Goal: Information Seeking & Learning: Compare options

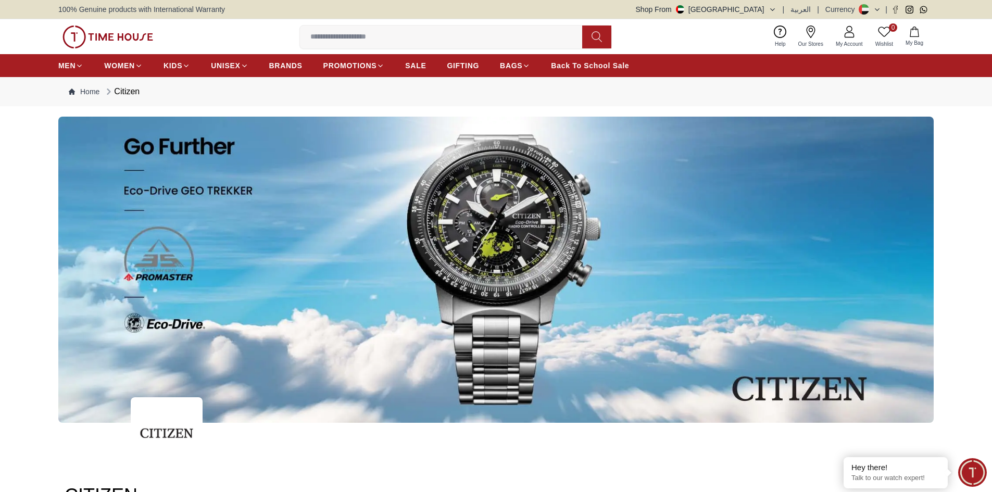
click at [776, 6] on icon "button" at bounding box center [772, 10] width 8 height 8
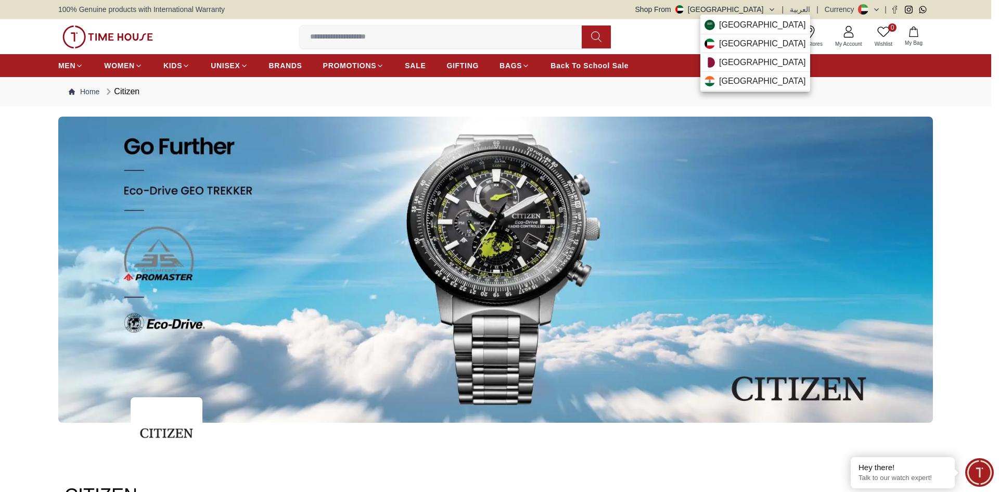
click at [778, 6] on div at bounding box center [499, 246] width 999 height 492
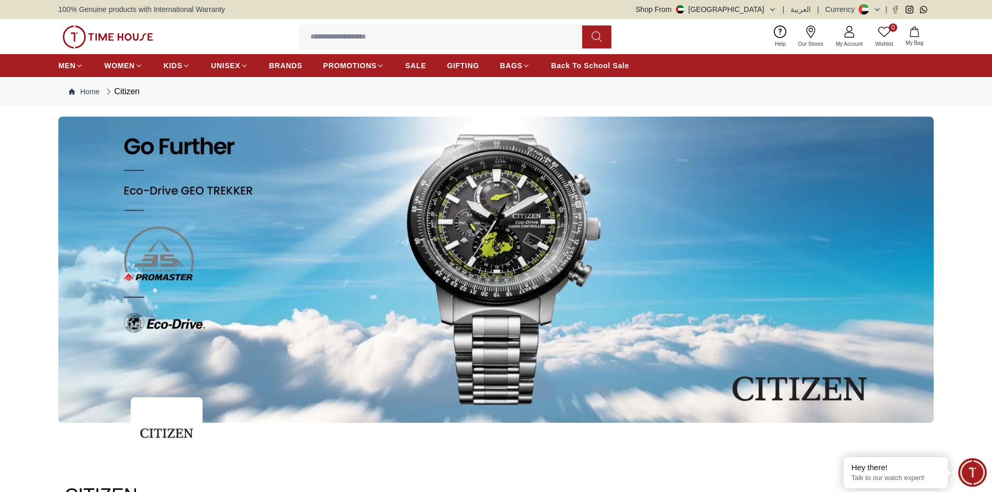
click at [776, 6] on icon "button" at bounding box center [772, 10] width 8 height 8
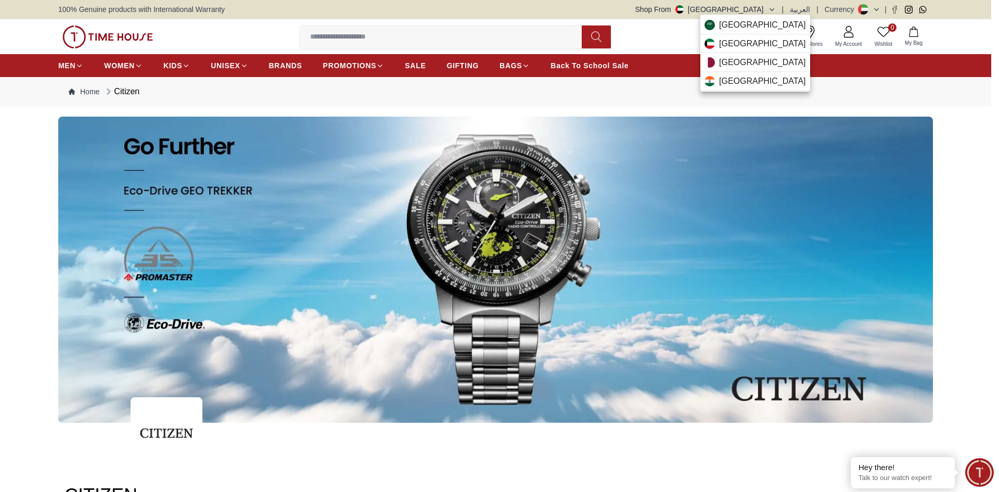
click at [778, 6] on div at bounding box center [499, 246] width 999 height 492
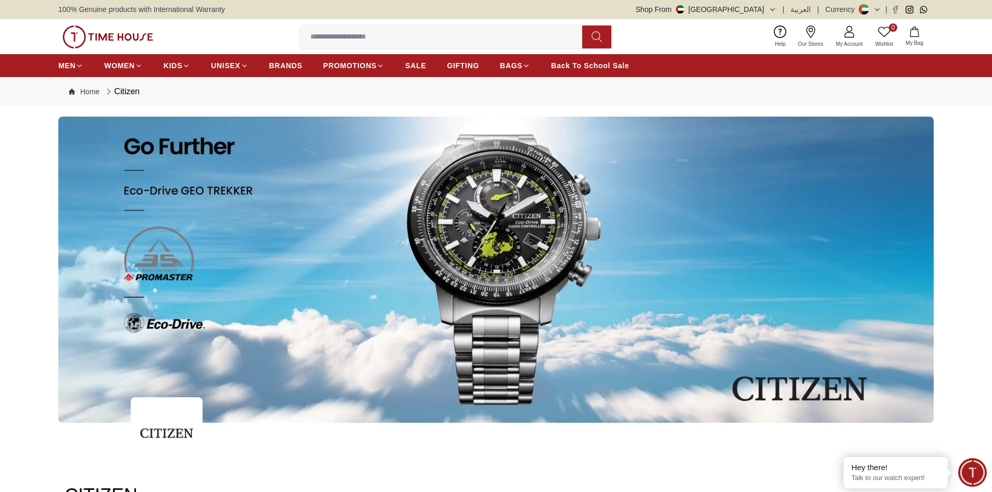
click at [871, 7] on button at bounding box center [869, 9] width 22 height 10
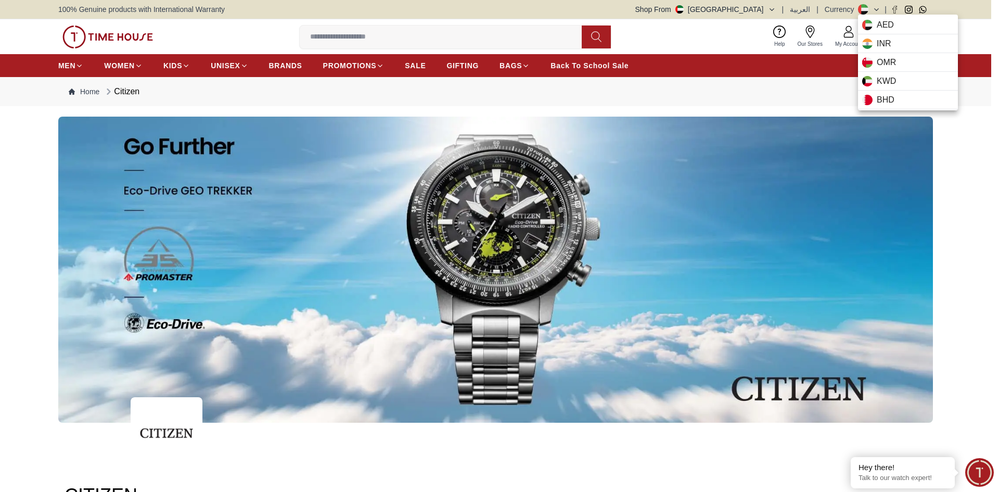
click at [871, 7] on div at bounding box center [499, 246] width 999 height 492
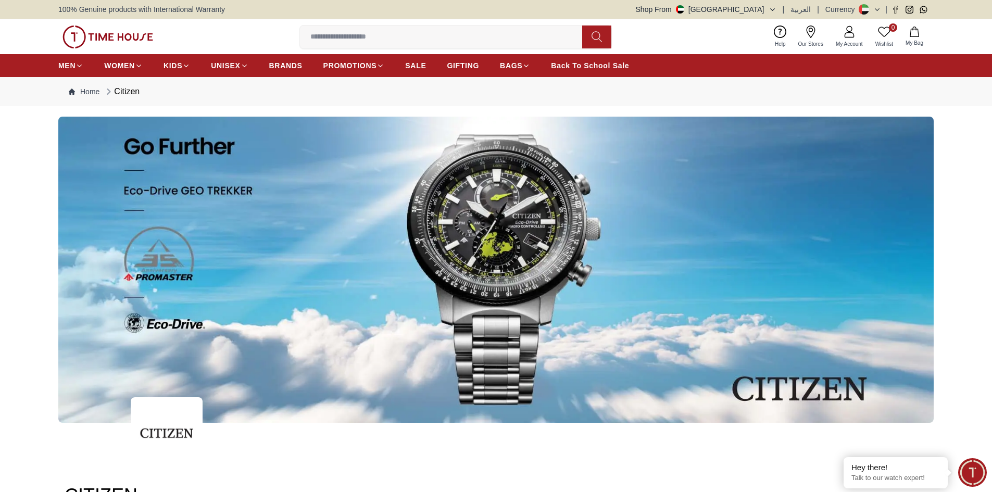
click at [718, 9] on button "Shop From [GEOGRAPHIC_DATA]" at bounding box center [706, 9] width 141 height 10
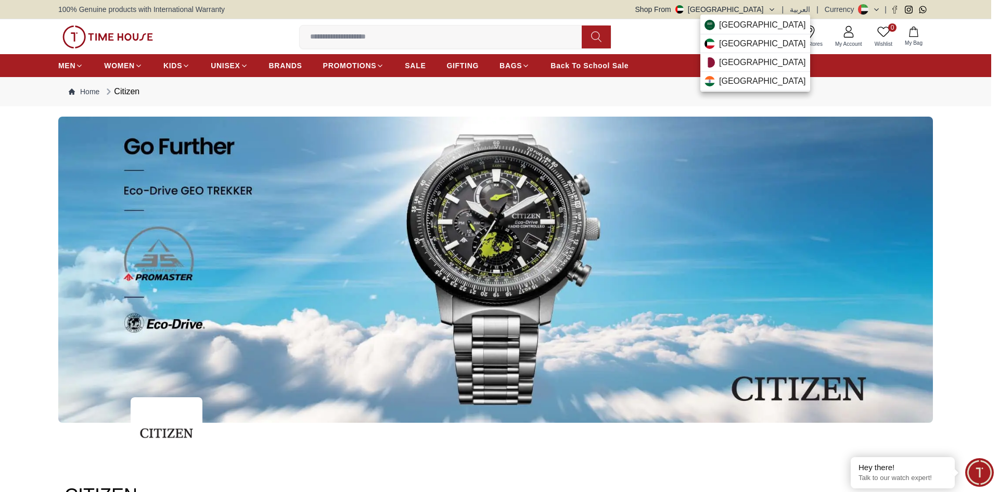
click at [718, 9] on div at bounding box center [499, 246] width 999 height 492
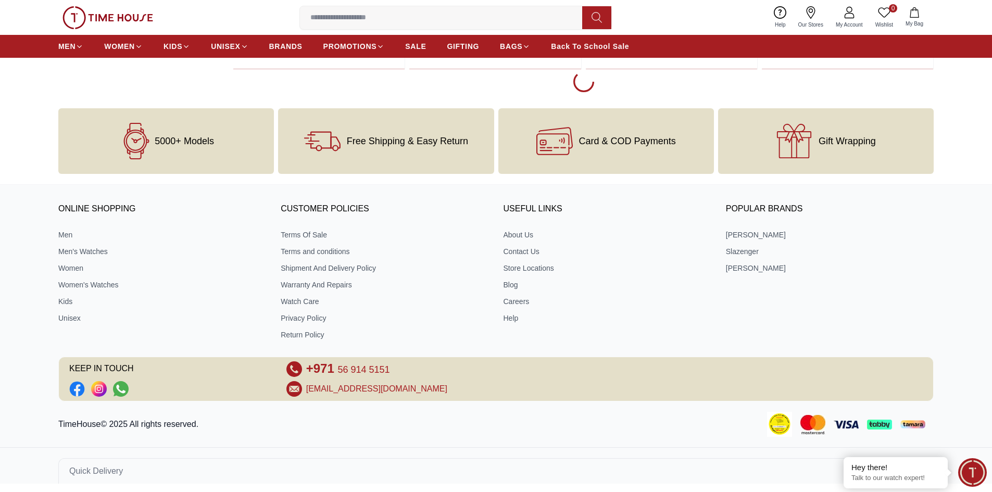
scroll to position [2056, 0]
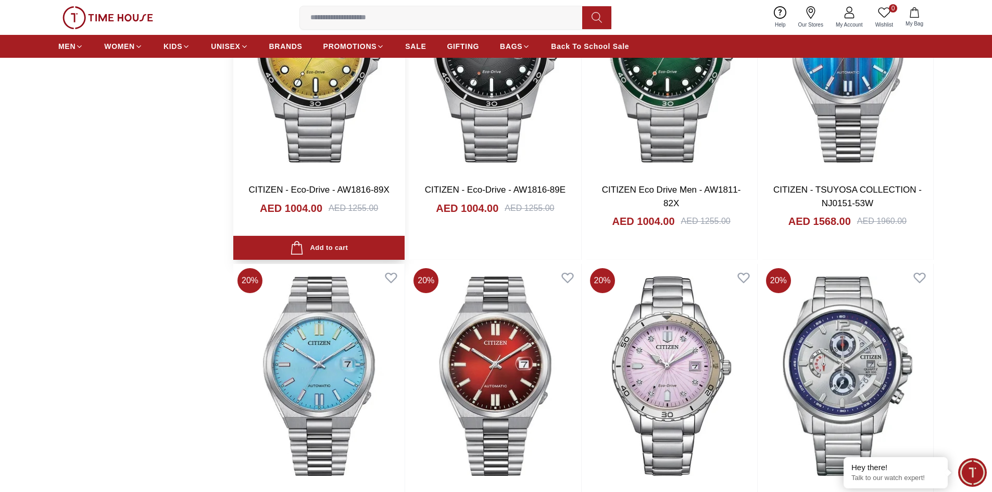
scroll to position [3097, 0]
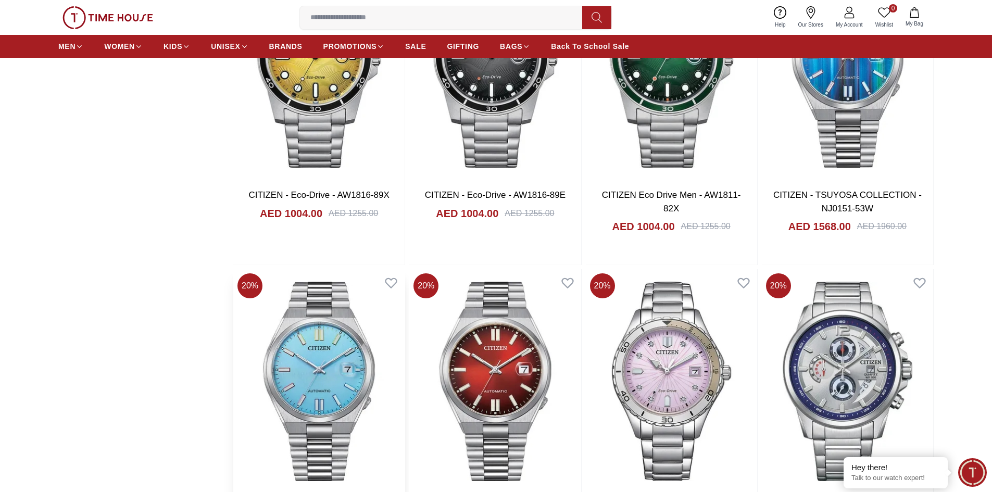
click at [296, 369] on img at bounding box center [318, 381] width 171 height 224
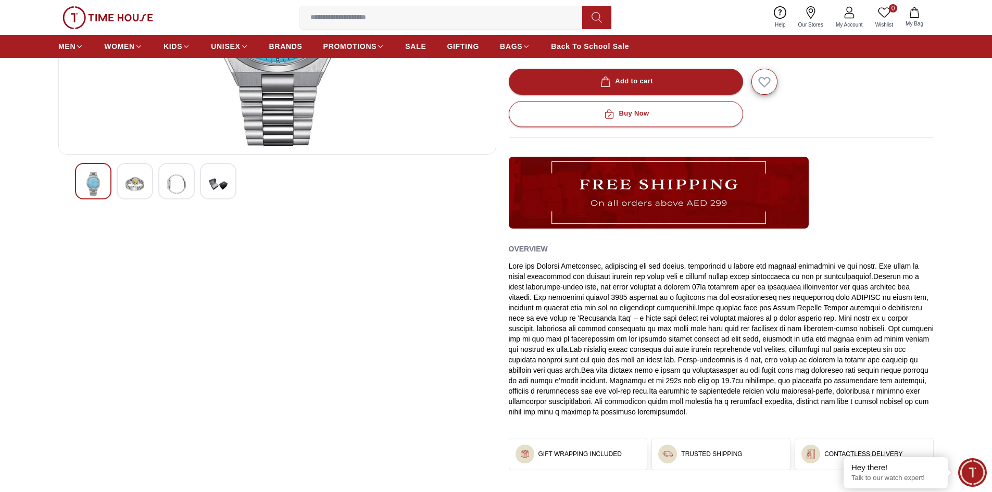
scroll to position [104, 0]
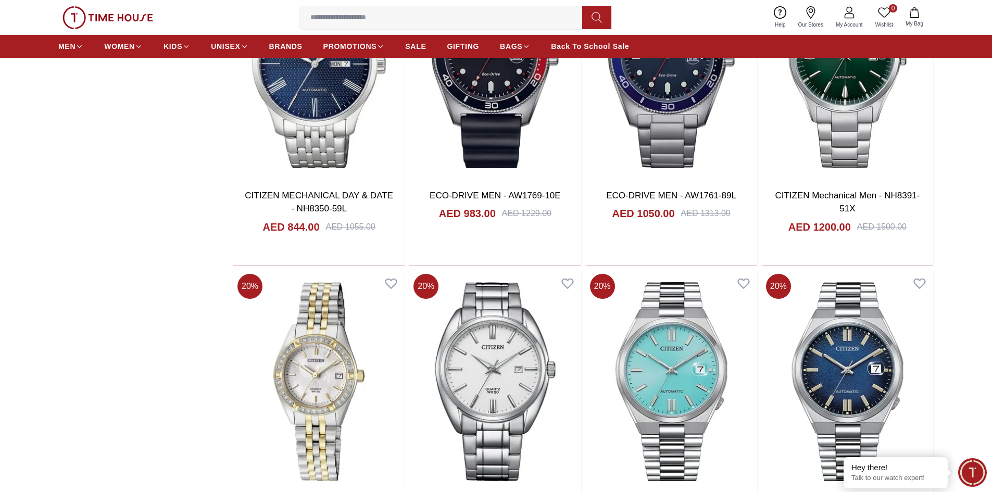
scroll to position [4874, 0]
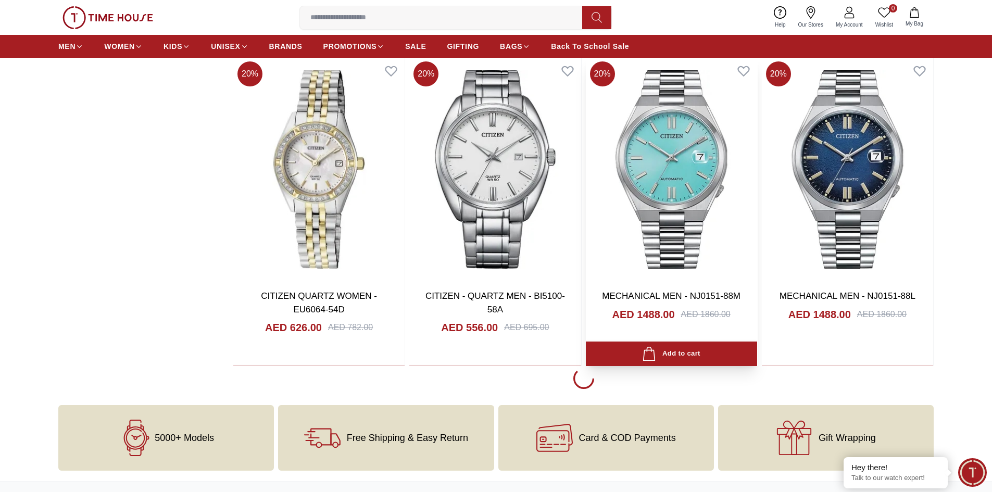
click at [657, 270] on img at bounding box center [671, 169] width 171 height 224
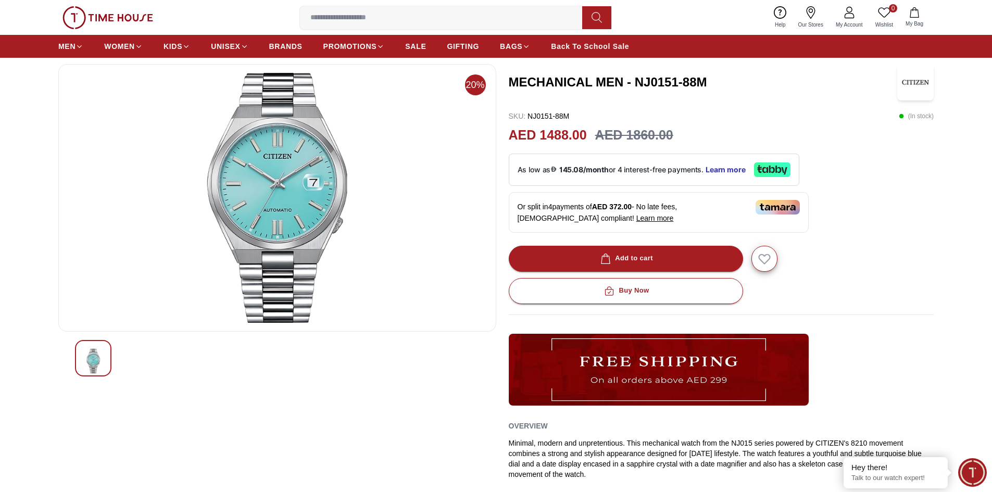
scroll to position [37, 0]
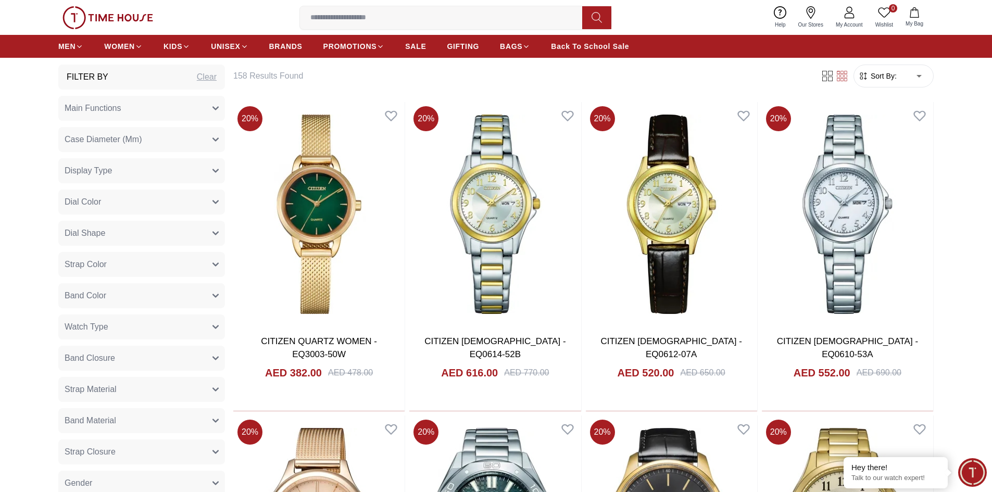
scroll to position [606, 0]
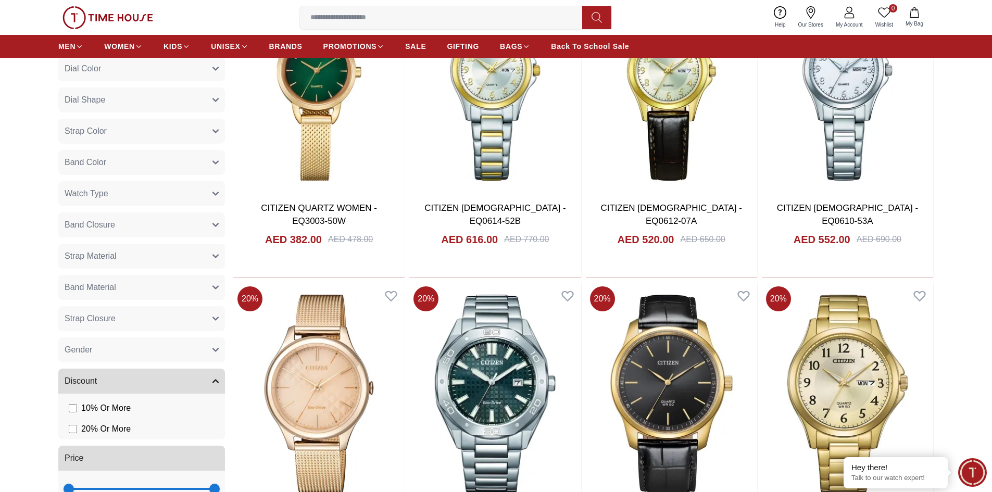
click at [144, 184] on button "Watch Type" at bounding box center [141, 193] width 167 height 25
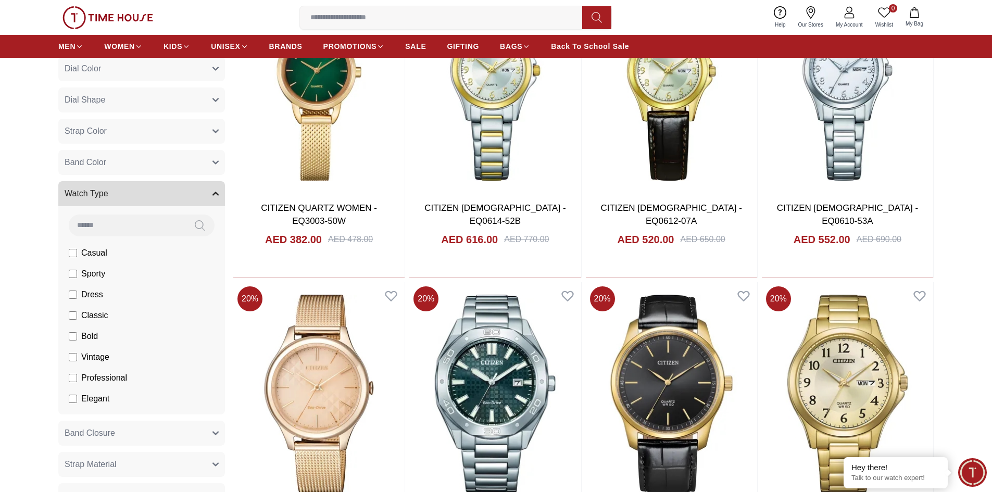
click at [148, 160] on button "Band Color" at bounding box center [141, 162] width 167 height 25
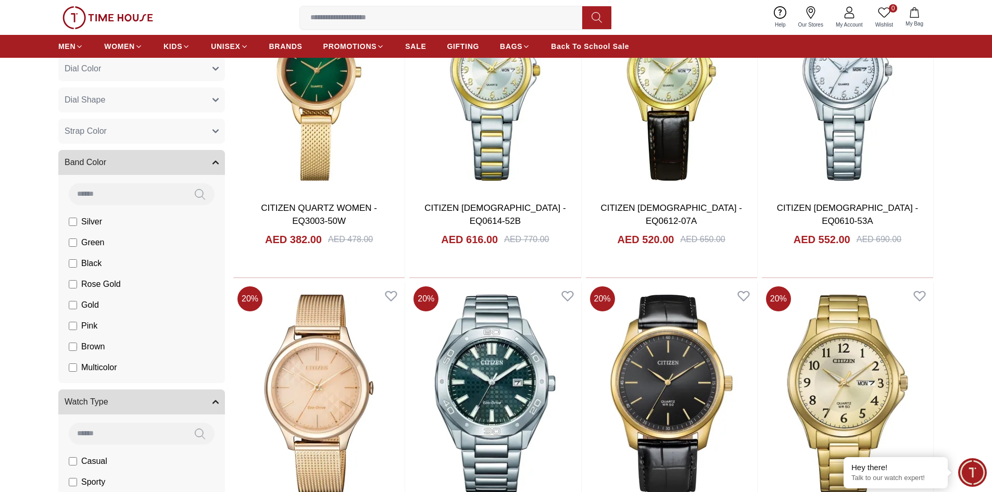
click at [154, 102] on button "Dial Shape" at bounding box center [141, 99] width 167 height 25
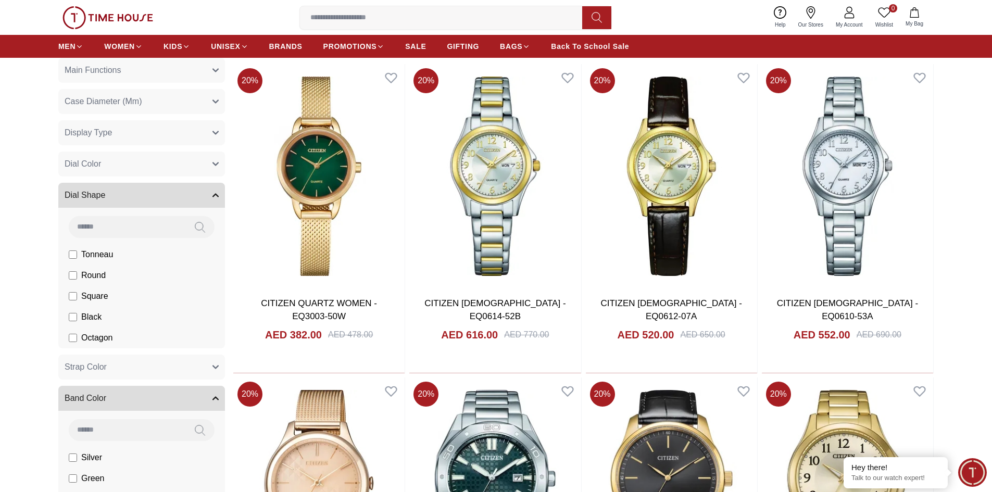
scroll to position [502, 0]
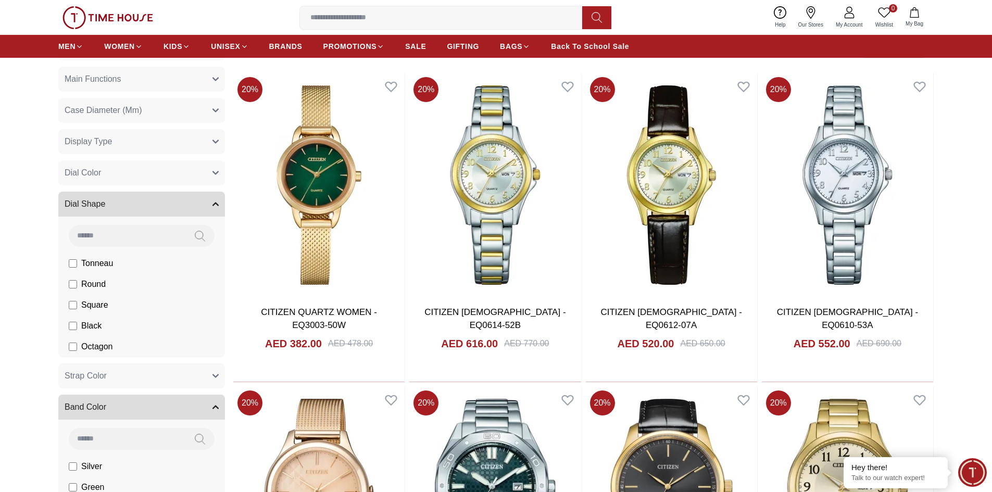
click at [130, 174] on button "Dial Color" at bounding box center [141, 172] width 167 height 25
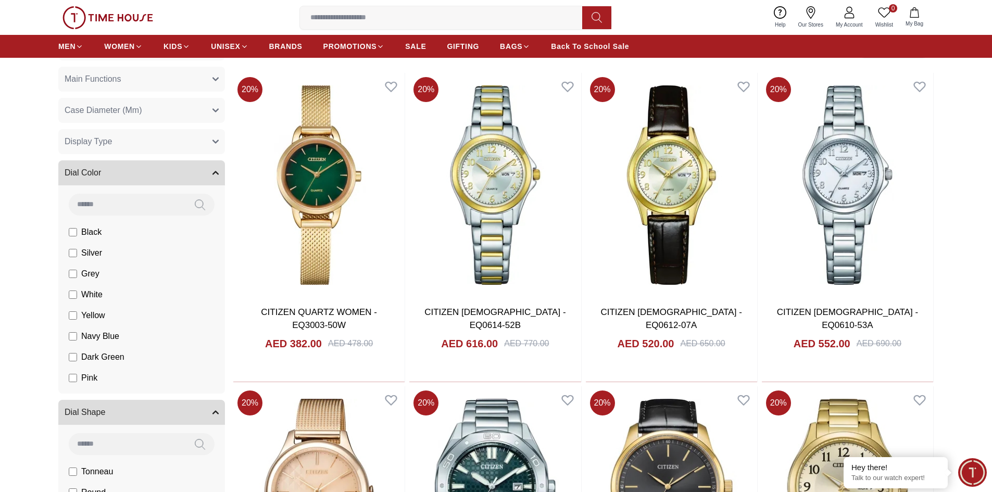
click at [137, 144] on button "Display Type" at bounding box center [141, 141] width 167 height 25
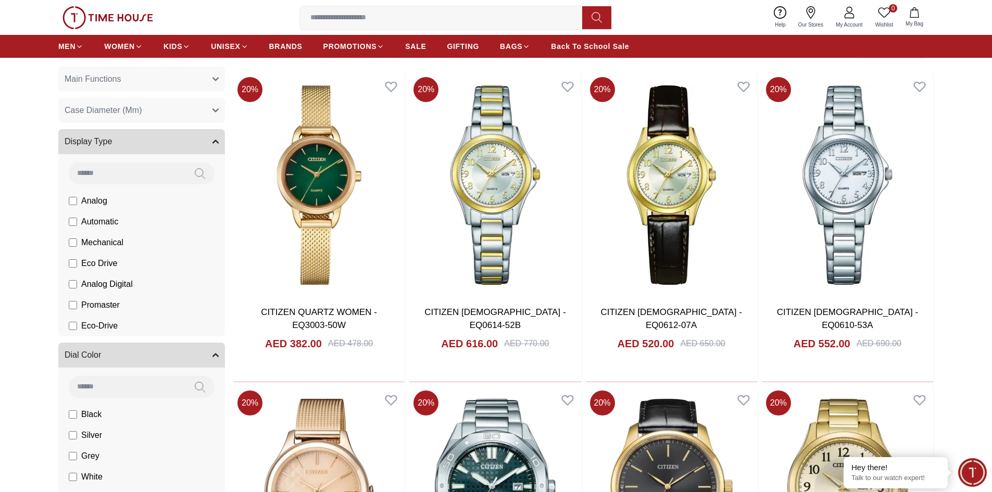
click at [0, 0] on span "Automatic" at bounding box center [0, 0] width 0 height 0
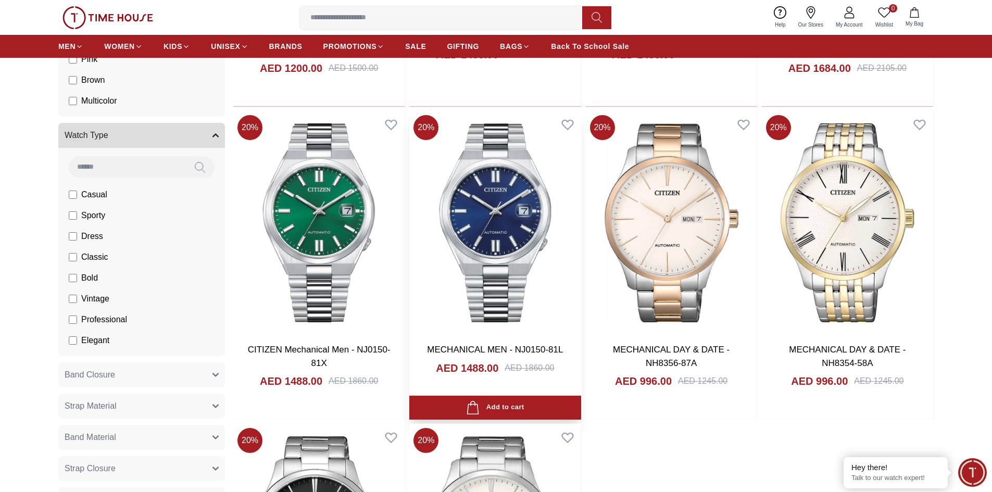
scroll to position [1387, 0]
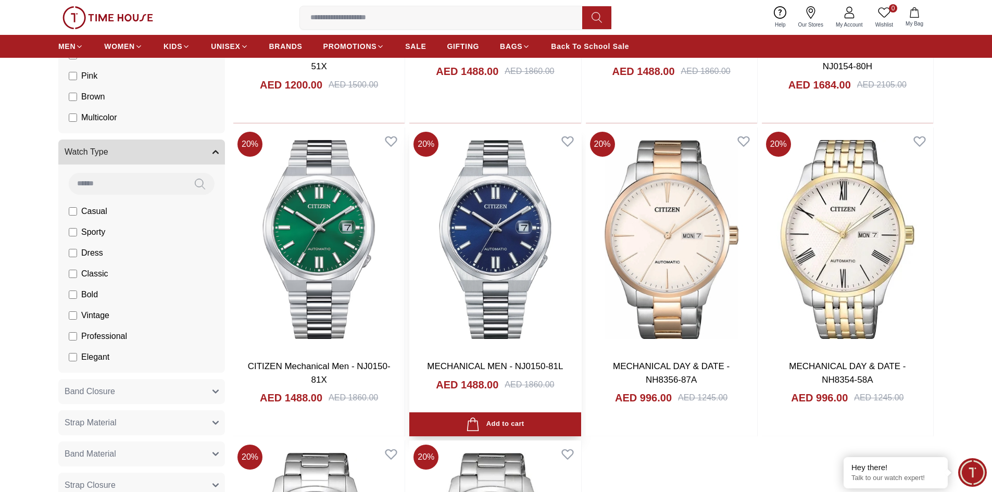
click at [480, 315] on img at bounding box center [494, 240] width 171 height 224
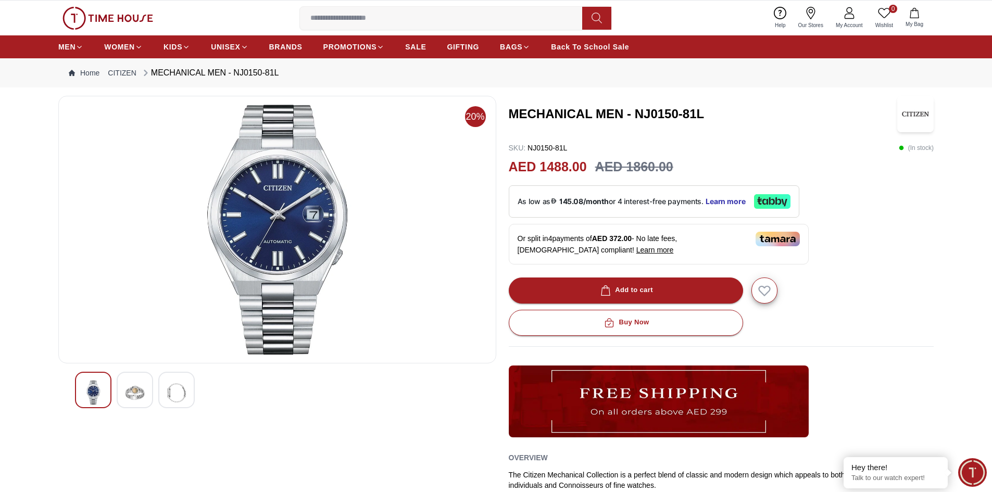
scroll to position [52, 0]
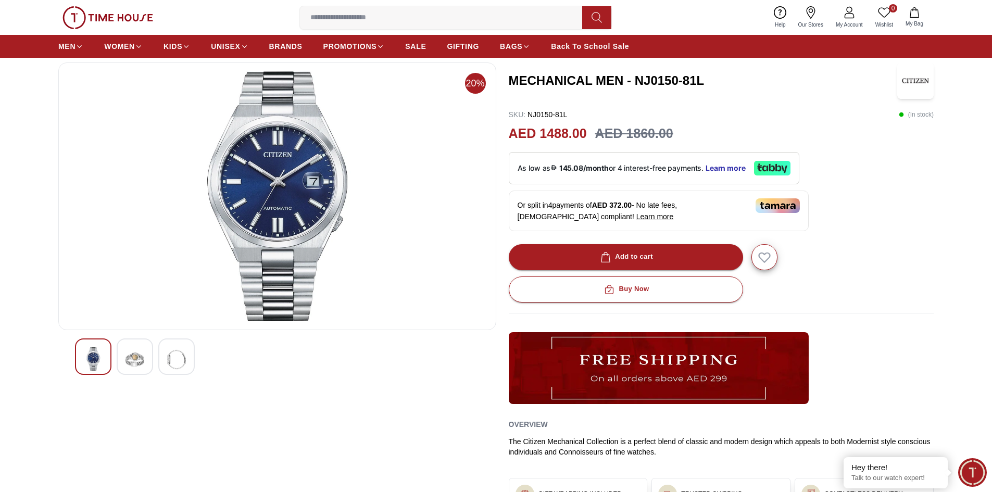
click at [116, 372] on div at bounding box center [277, 356] width 404 height 36
click at [128, 360] on img at bounding box center [134, 359] width 19 height 24
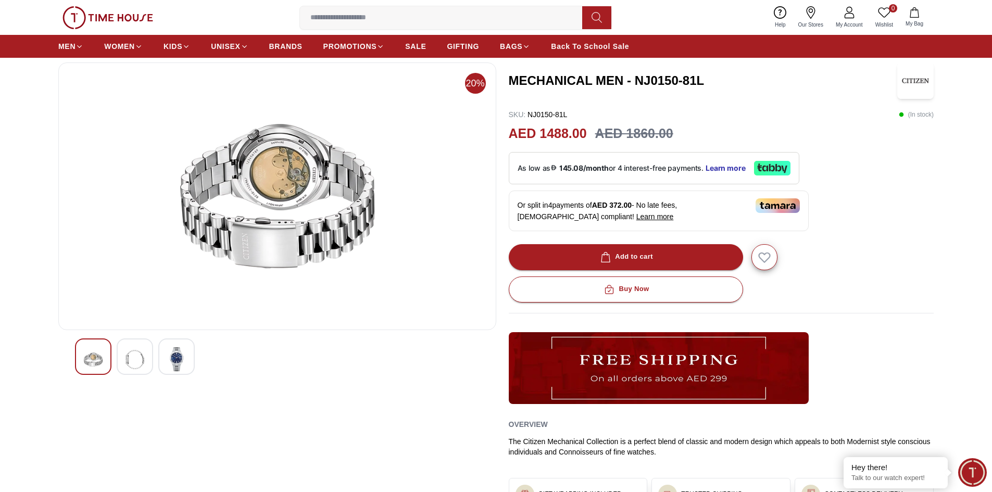
click at [145, 361] on div at bounding box center [135, 356] width 36 height 36
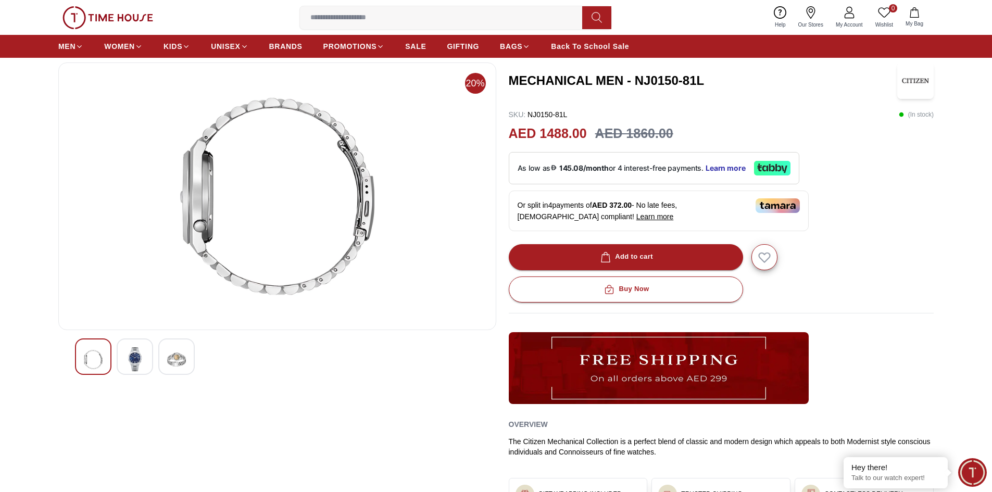
click at [164, 354] on div at bounding box center [176, 356] width 36 height 36
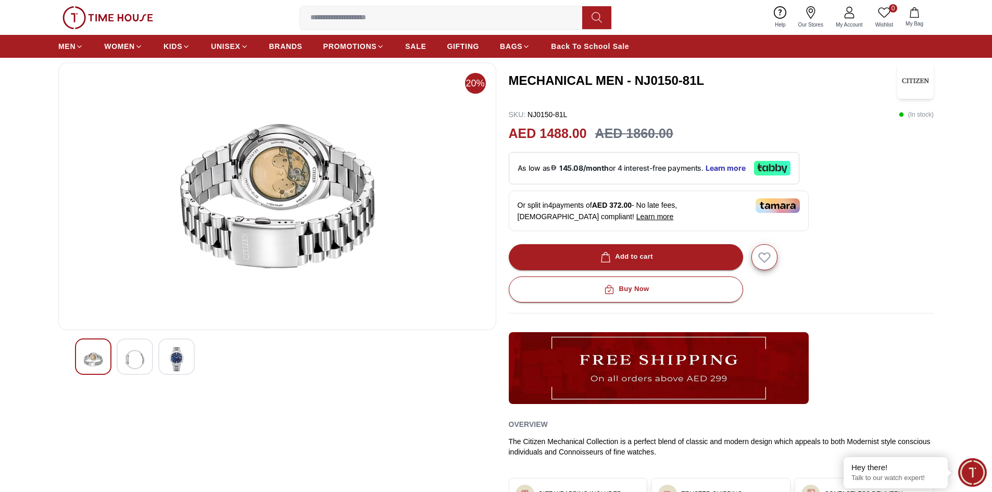
click at [115, 361] on div at bounding box center [277, 356] width 404 height 36
click at [101, 361] on img at bounding box center [93, 359] width 19 height 24
click at [123, 356] on div at bounding box center [135, 356] width 36 height 36
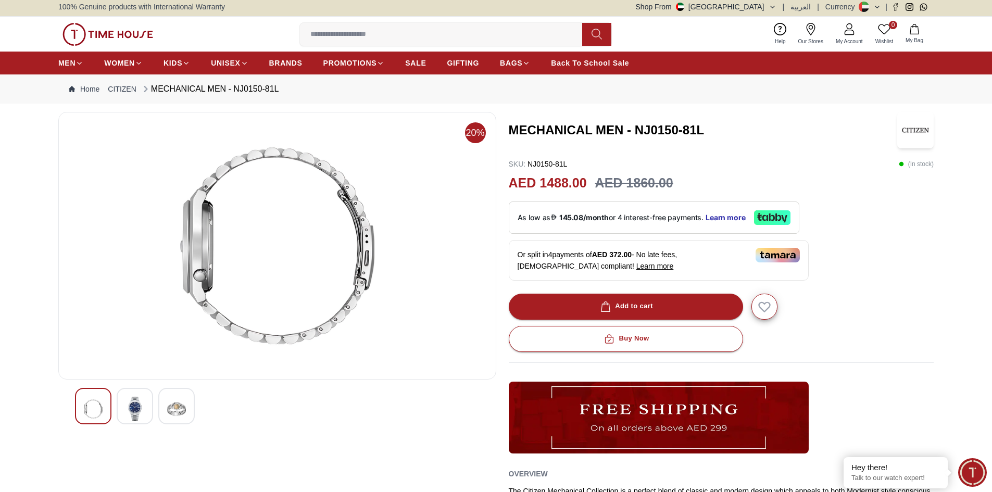
scroll to position [0, 0]
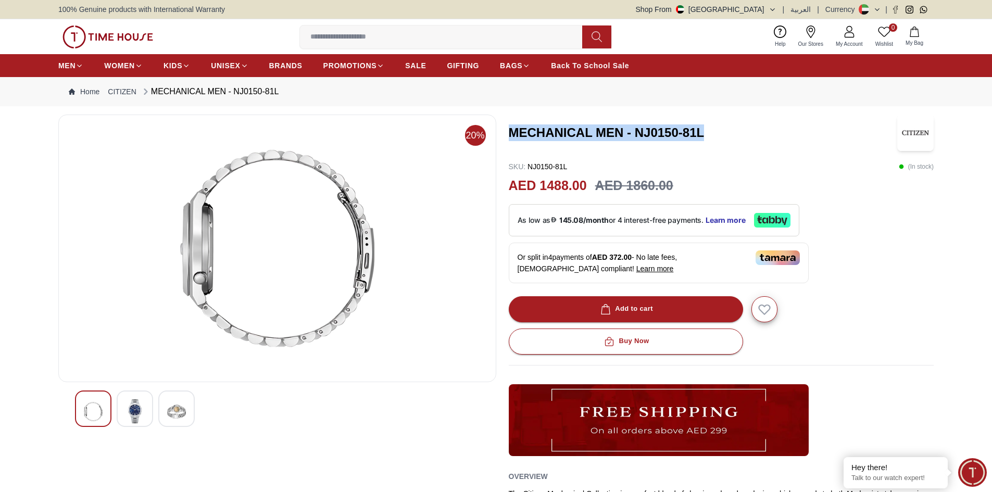
drag, startPoint x: 526, startPoint y: 131, endPoint x: 748, endPoint y: 114, distance: 222.4
